Goal: Entertainment & Leisure: Browse casually

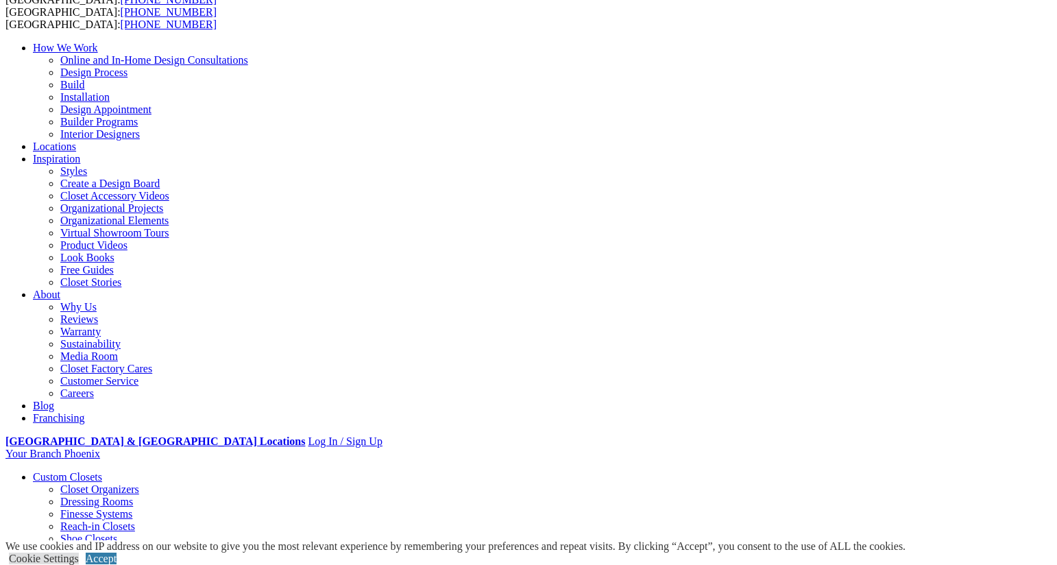
scroll to position [99, 0]
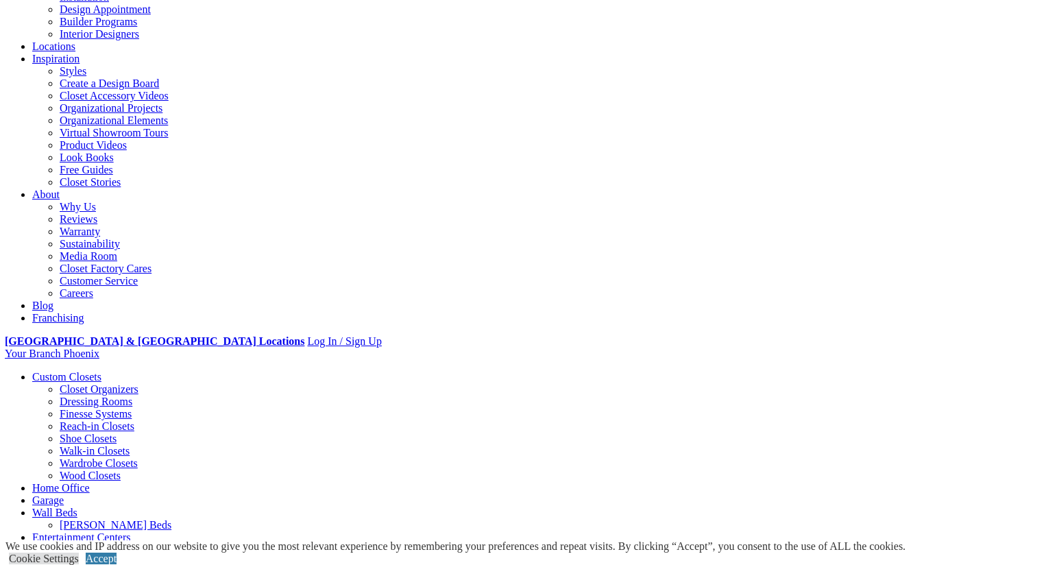
scroll to position [194, 0]
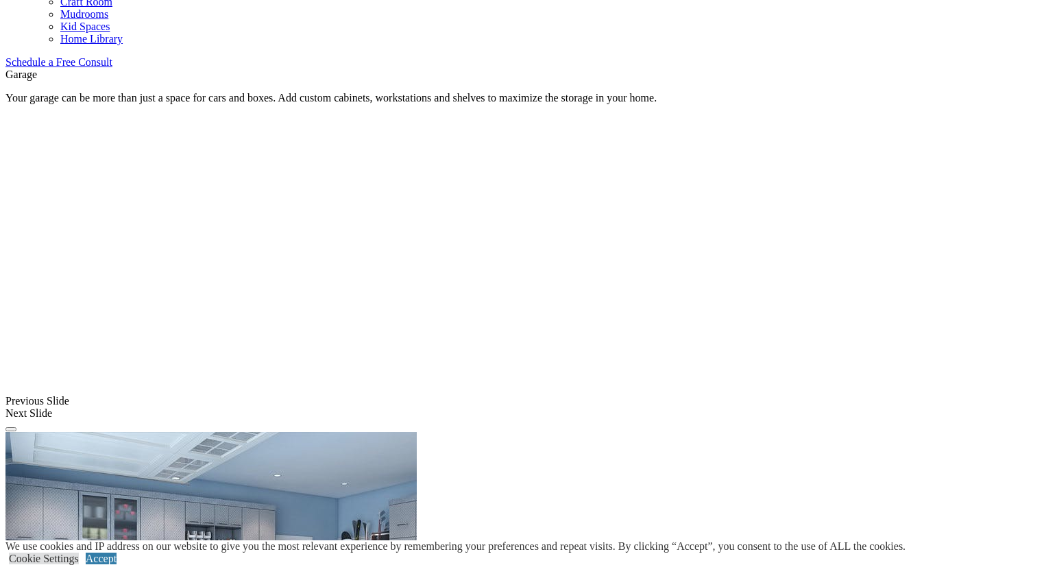
scroll to position [865, 1]
